Goal: Transaction & Acquisition: Purchase product/service

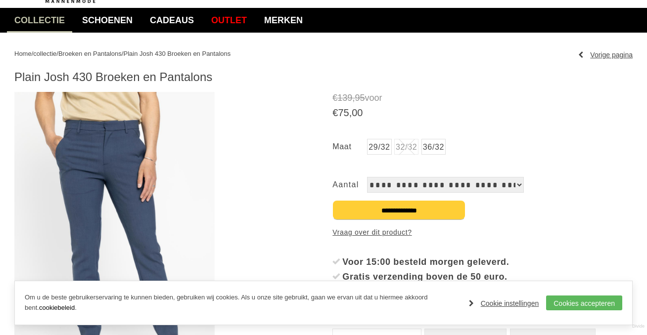
scroll to position [74, 0]
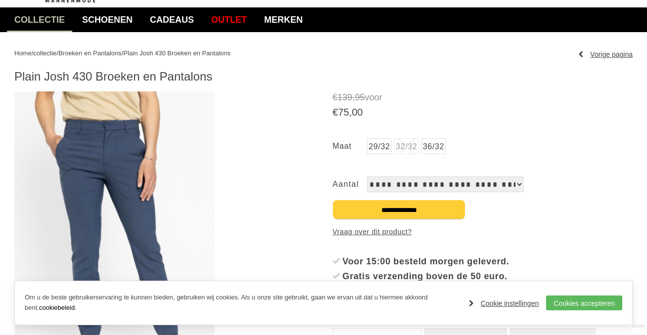
click at [373, 149] on link "29/32" at bounding box center [379, 146] width 24 height 16
click at [383, 149] on link "29/32" at bounding box center [379, 146] width 24 height 16
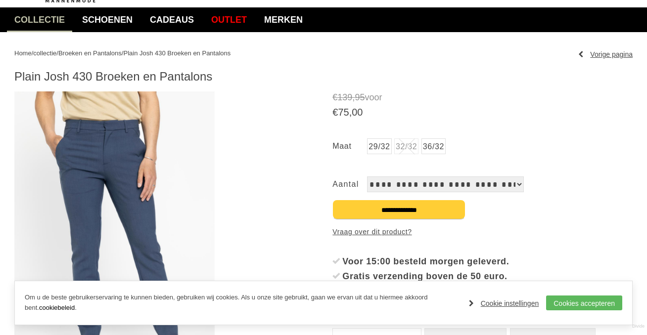
click at [443, 146] on link "36/32" at bounding box center [433, 146] width 24 height 16
click at [436, 147] on link "36/32" at bounding box center [433, 146] width 24 height 16
click at [427, 183] on select "**********" at bounding box center [445, 184] width 157 height 16
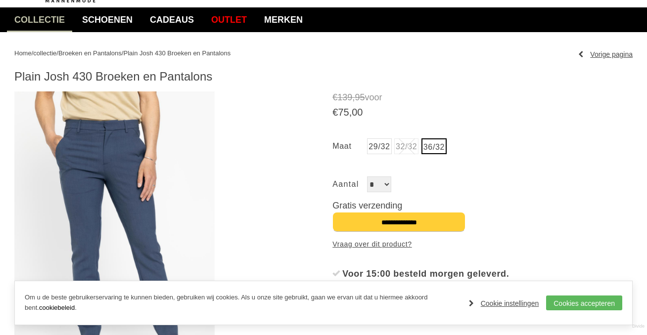
click at [375, 148] on link "29/32" at bounding box center [379, 146] width 24 height 16
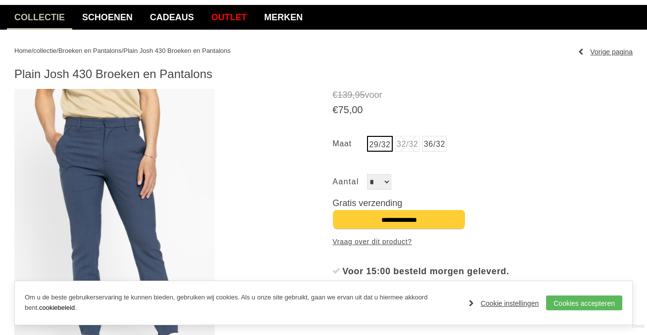
scroll to position [81, 0]
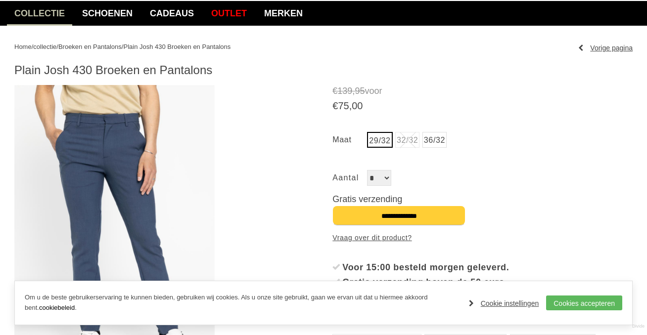
drag, startPoint x: 13, startPoint y: 68, endPoint x: 128, endPoint y: 74, distance: 114.8
copy h1 "Plain Josh 430 Broek"
